Goal: Transaction & Acquisition: Purchase product/service

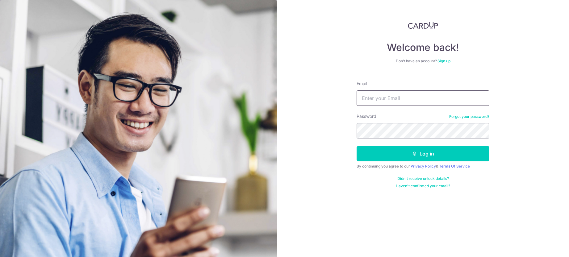
click at [380, 103] on input "Email" at bounding box center [422, 97] width 133 height 15
type input "glentherntehsg@gmail.com"
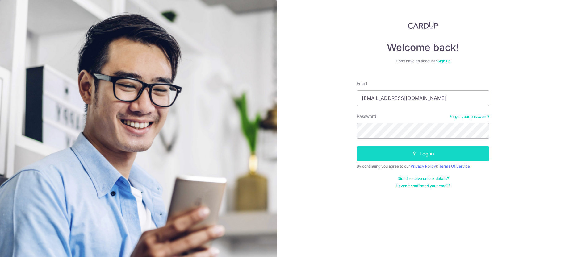
click at [400, 152] on button "Log in" at bounding box center [422, 153] width 133 height 15
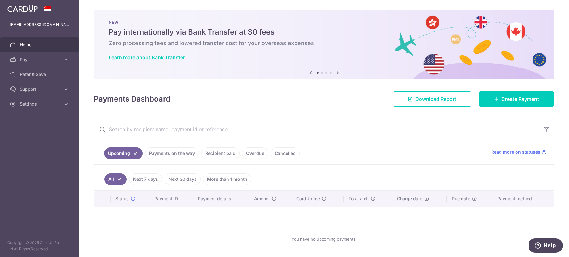
click at [214, 152] on link "Recipient paid" at bounding box center [220, 153] width 38 height 12
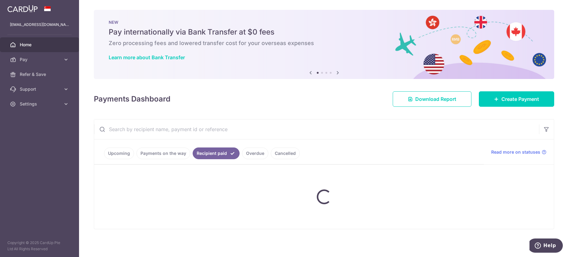
scroll to position [1, 0]
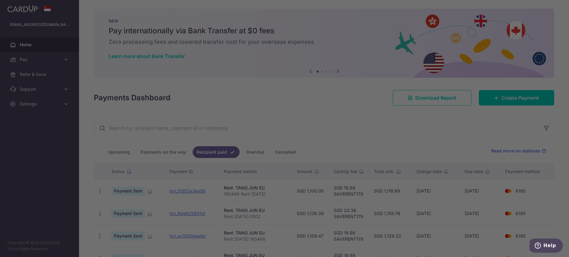
click at [398, 76] on div at bounding box center [287, 130] width 574 height 260
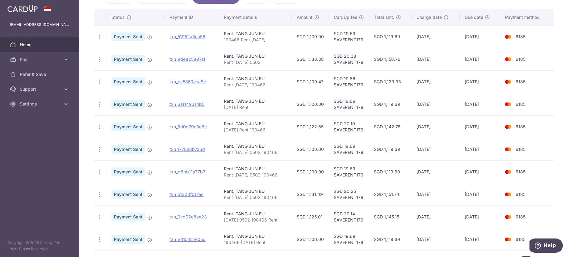
scroll to position [186, 0]
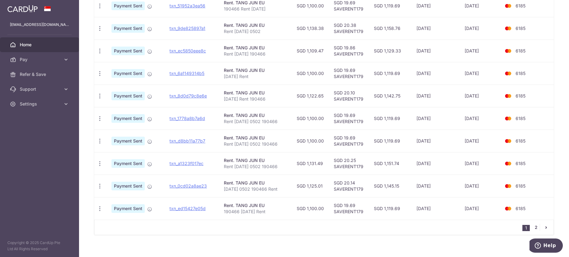
click at [533, 226] on link "2" at bounding box center [535, 227] width 7 height 7
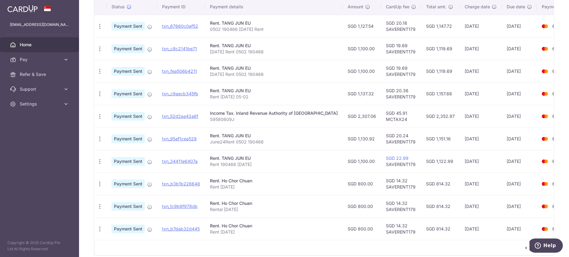
scroll to position [197, 0]
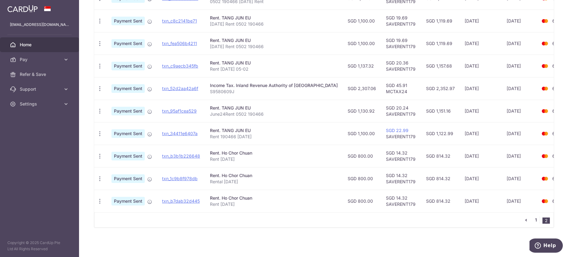
click at [532, 218] on link "1" at bounding box center [535, 219] width 7 height 7
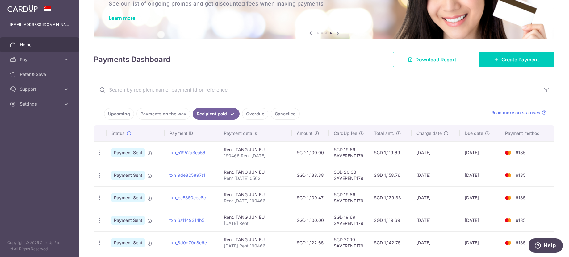
scroll to position [9, 0]
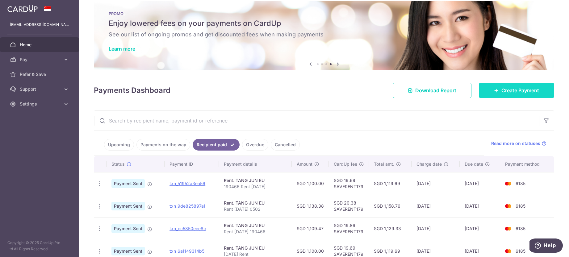
click at [501, 93] on span "Create Payment" at bounding box center [520, 90] width 38 height 7
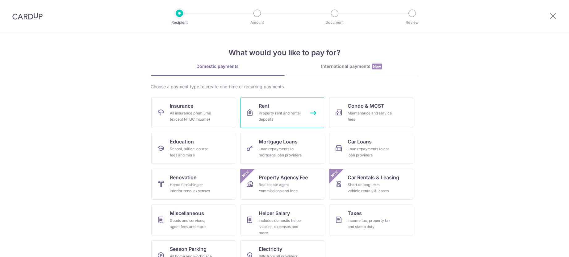
click at [256, 105] on link "Rent Property rent and rental deposits" at bounding box center [282, 112] width 84 height 31
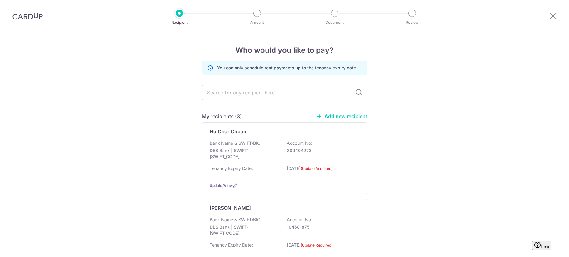
scroll to position [123, 0]
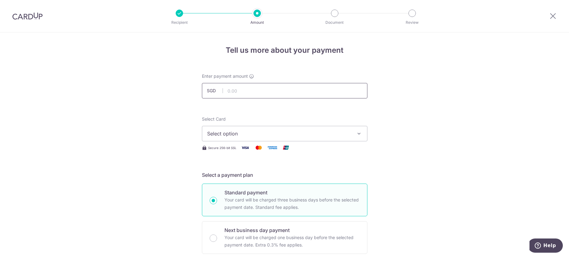
click at [259, 89] on input "text" at bounding box center [284, 90] width 165 height 15
type input "1,135.46"
click at [226, 143] on div "Select Card Select option Add credit card Your Cards **** 6185 Secure 256-bit S…" at bounding box center [284, 133] width 165 height 35
click at [227, 138] on button "Select option" at bounding box center [284, 133] width 165 height 15
click at [236, 170] on link "**** 6185" at bounding box center [284, 177] width 165 height 15
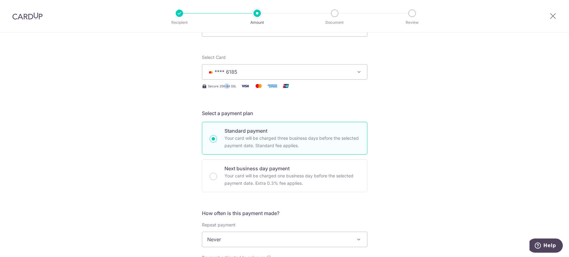
scroll to position [123, 0]
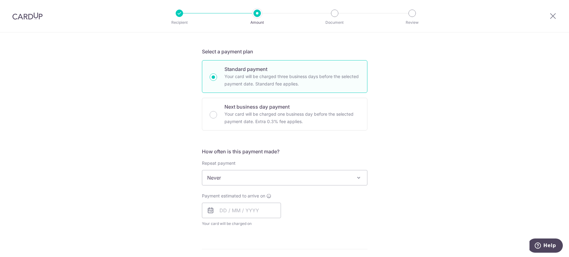
drag, startPoint x: 229, startPoint y: 192, endPoint x: 227, endPoint y: 184, distance: 8.5
click at [229, 192] on div "How often is this payment made? Repeat payment Never Every week Every month Eve…" at bounding box center [284, 190] width 165 height 84
click at [227, 184] on span "Never" at bounding box center [284, 177] width 165 height 15
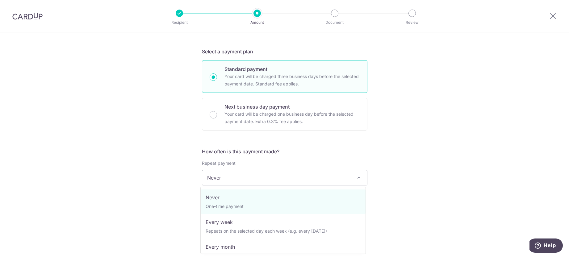
drag, startPoint x: 200, startPoint y: 189, endPoint x: 201, endPoint y: 195, distance: 6.6
click at [200, 189] on body "Recipient Amount Document Review Tell us more about your payment Enter payment …" at bounding box center [284, 128] width 569 height 257
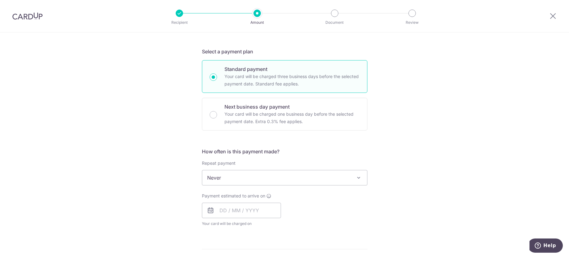
click at [161, 197] on div "Tell us more about your payment Enter payment amount SGD 1,135.46 1135.46 Selec…" at bounding box center [284, 188] width 569 height 558
click at [228, 210] on input "text" at bounding box center [241, 210] width 79 height 15
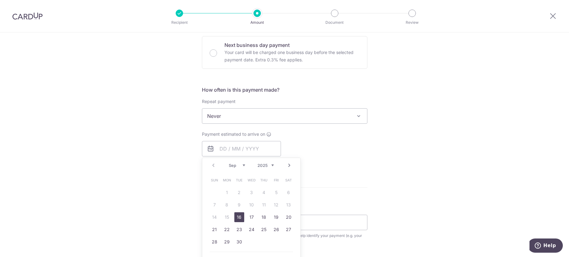
click at [242, 214] on link "16" at bounding box center [239, 217] width 10 height 10
type input "[DATE]"
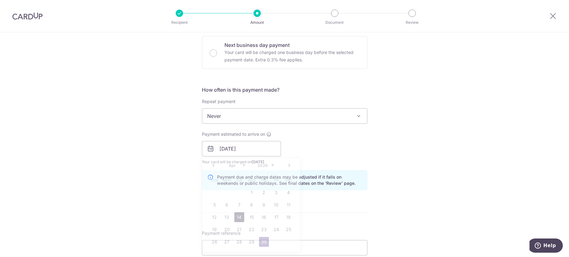
scroll to position [216, 0]
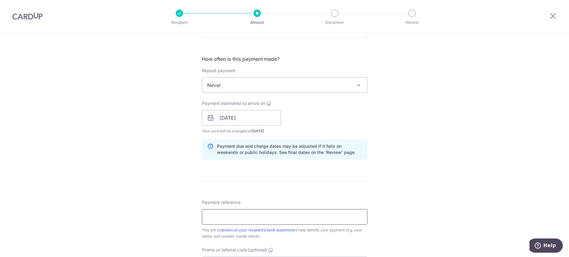
click at [300, 215] on input "Payment reference" at bounding box center [284, 216] width 165 height 15
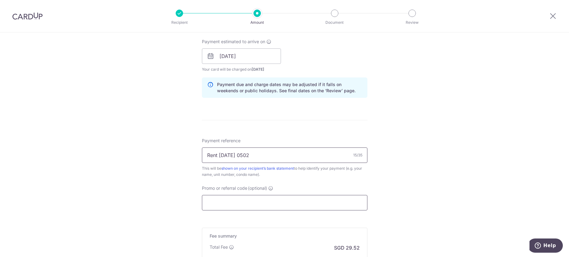
type input "Rent [DATE] 0502"
click at [291, 201] on input "Promo or referral code (optional)" at bounding box center [284, 202] width 165 height 15
paste input "SAVERENT179"
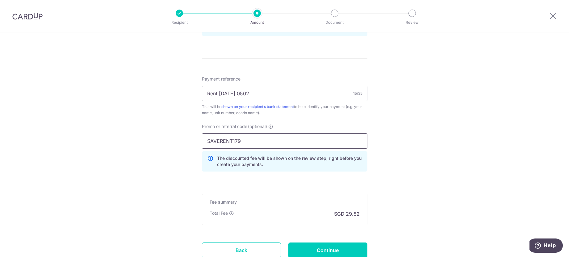
type input "SAVERENT179"
click at [260, 200] on h5 "Fee summary" at bounding box center [285, 202] width 150 height 6
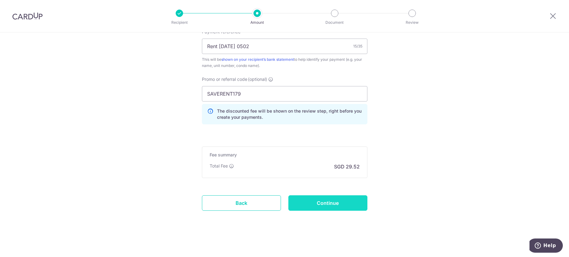
click at [314, 200] on input "Continue" at bounding box center [327, 202] width 79 height 15
type input "Create Schedule"
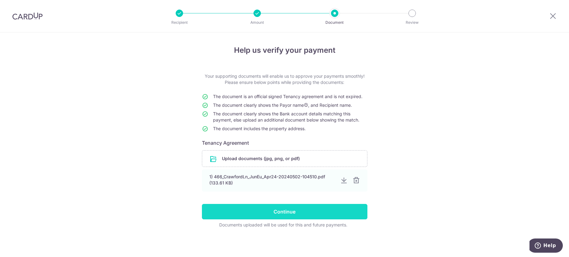
click at [275, 214] on input "Continue" at bounding box center [284, 211] width 165 height 15
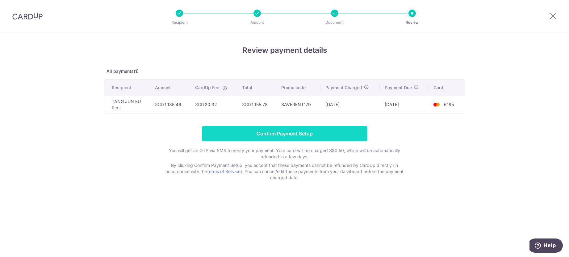
click at [290, 135] on input "Confirm Payment Setup" at bounding box center [284, 133] width 165 height 15
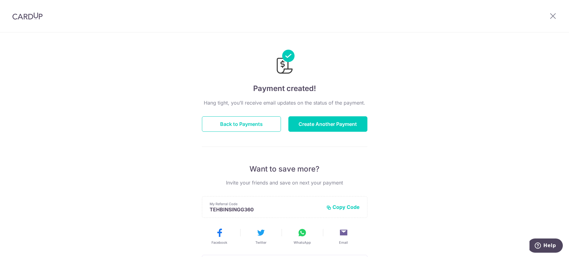
click at [189, 96] on div "Payment created! Hang tight, you’ll receive email updates on the status of the …" at bounding box center [284, 197] width 569 height 330
click at [553, 14] on icon at bounding box center [552, 16] width 7 height 8
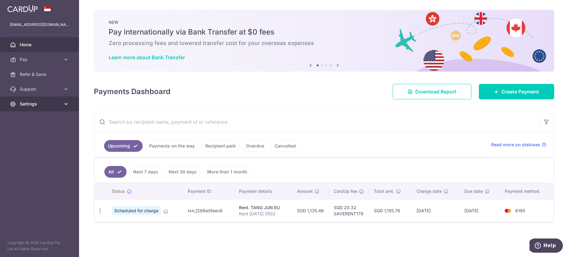
click at [37, 109] on link "Settings" at bounding box center [39, 104] width 79 height 15
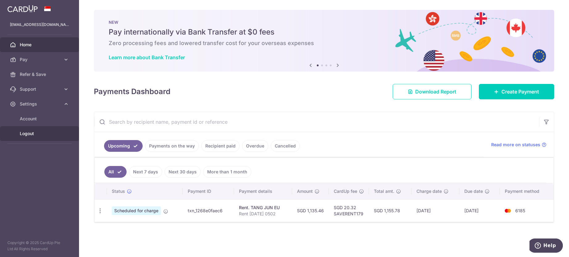
click at [34, 138] on link "Logout" at bounding box center [39, 133] width 79 height 15
